Goal: Task Accomplishment & Management: Manage account settings

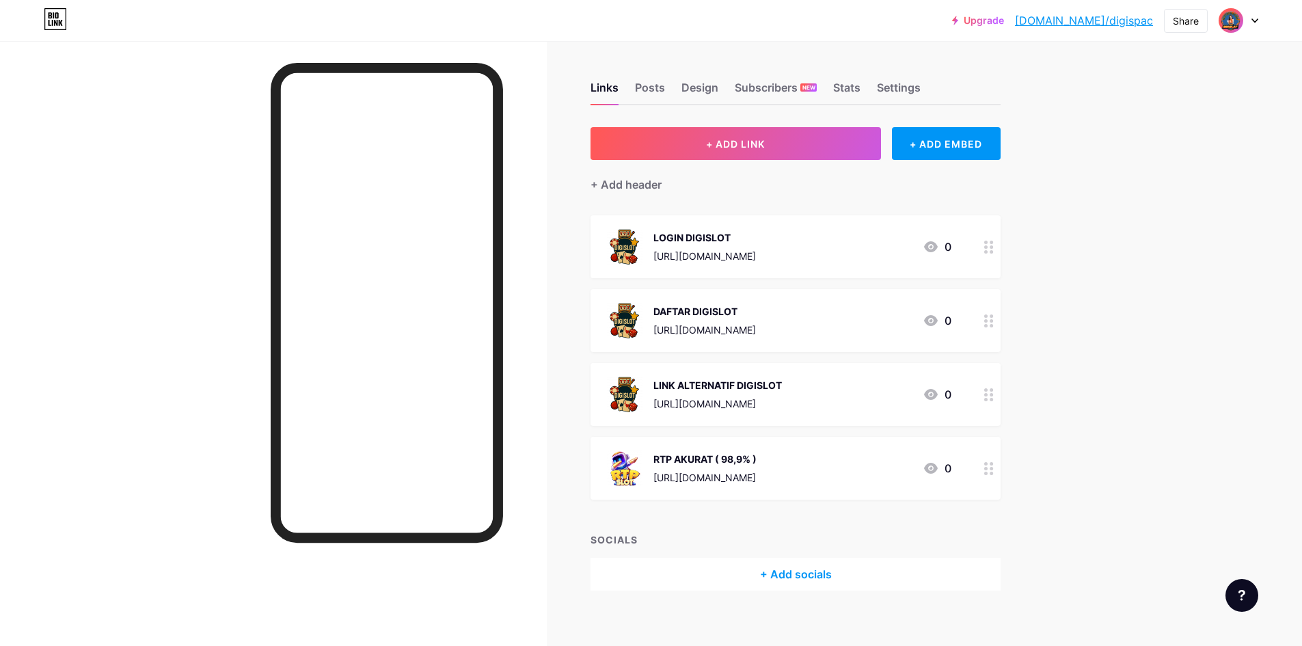
click at [756, 250] on div "[URL][DOMAIN_NAME]" at bounding box center [705, 256] width 103 height 14
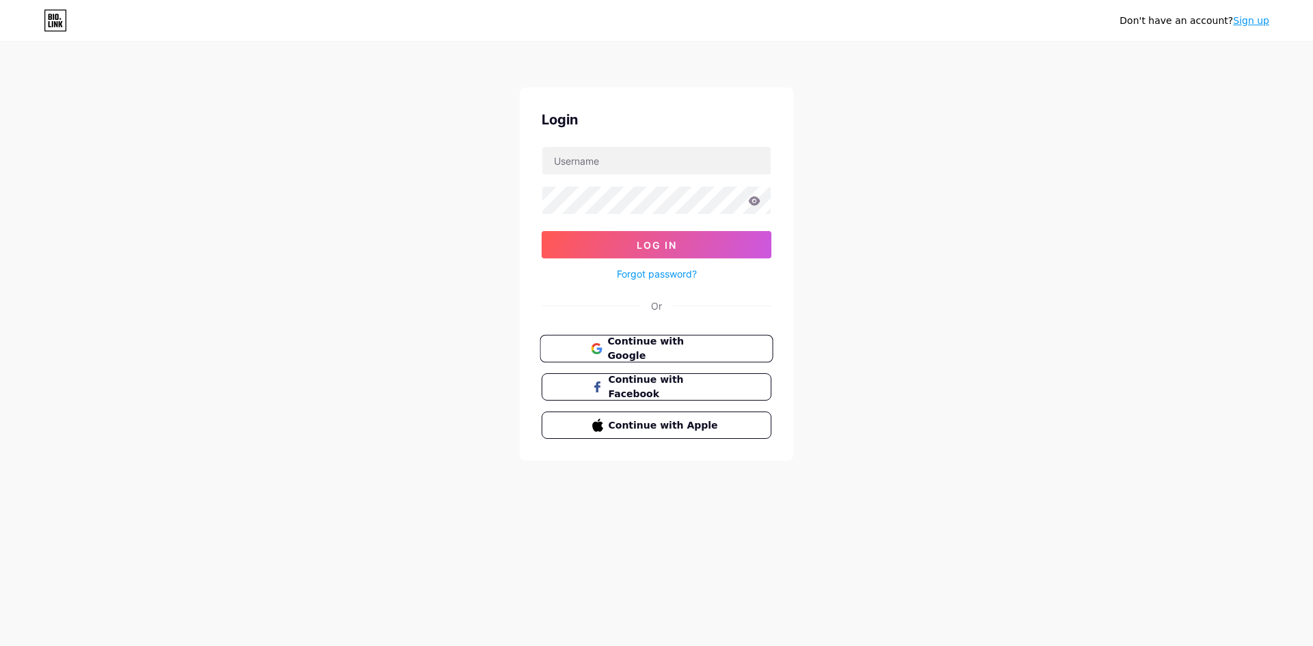
click at [714, 356] on button "Continue with Google" at bounding box center [655, 349] width 233 height 28
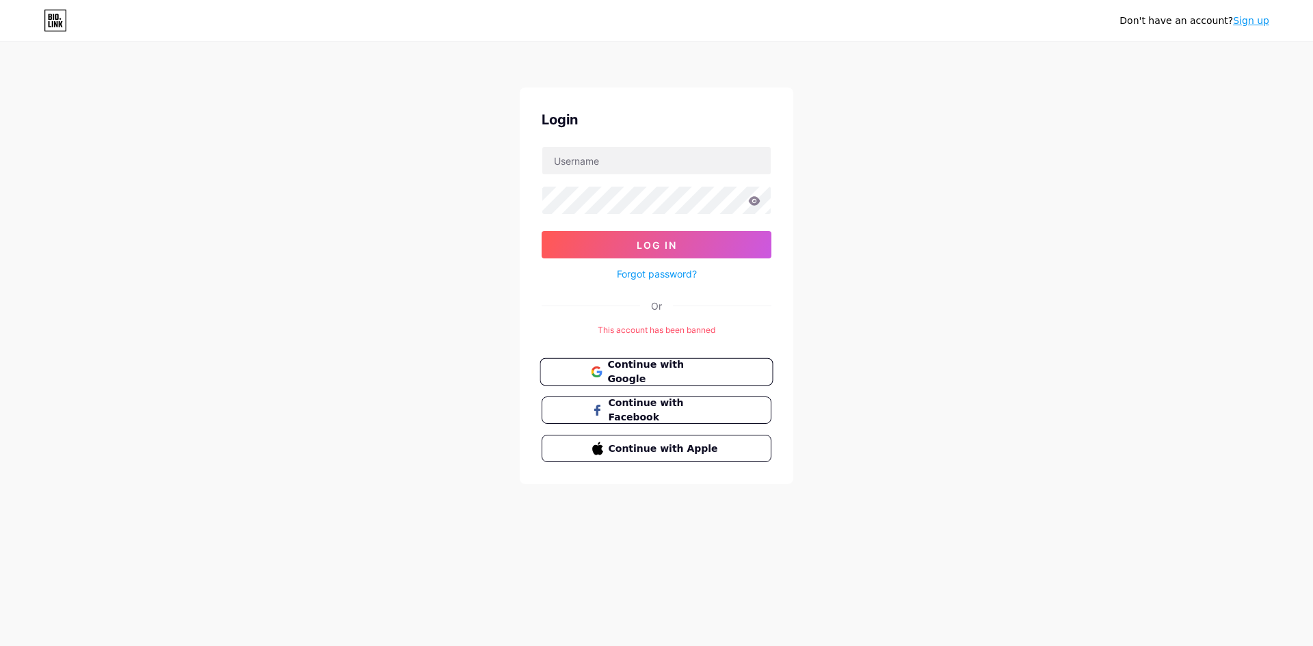
click at [707, 371] on span "Continue with Google" at bounding box center [664, 372] width 114 height 29
